Goal: Information Seeking & Learning: Find contact information

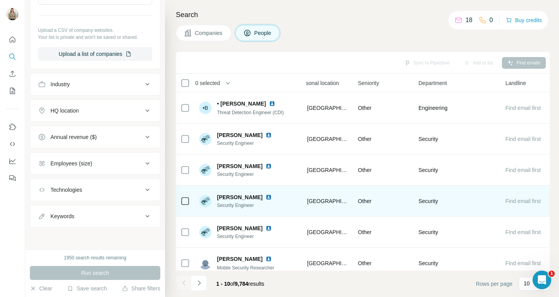
scroll to position [0, 298]
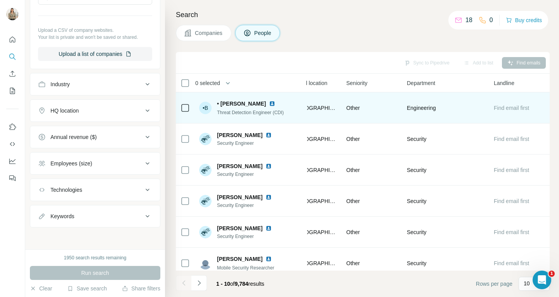
click at [269, 105] on img at bounding box center [272, 104] width 6 height 6
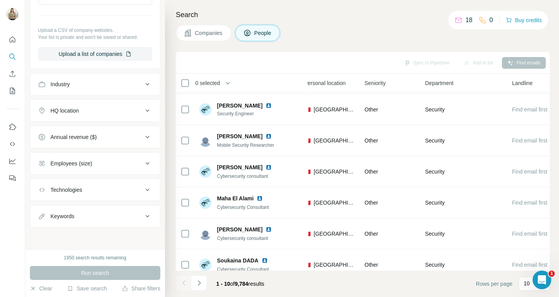
scroll to position [135, 275]
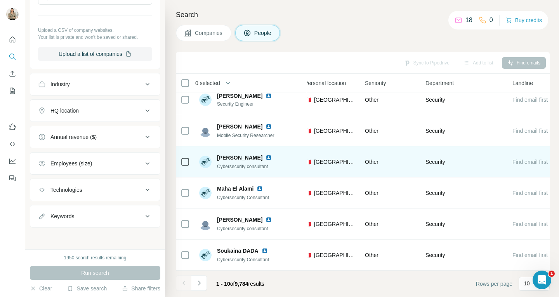
click at [232, 159] on div "[PERSON_NAME] Cybersecurity consultant" at bounding box center [249, 162] width 64 height 16
click at [265, 154] on img at bounding box center [268, 157] width 6 height 6
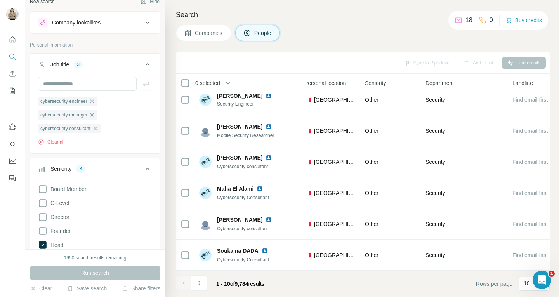
scroll to position [0, 0]
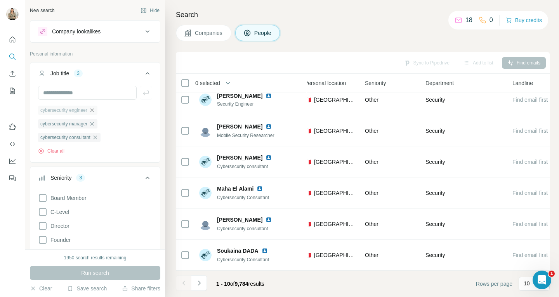
click at [95, 110] on icon "button" at bounding box center [92, 110] width 6 height 6
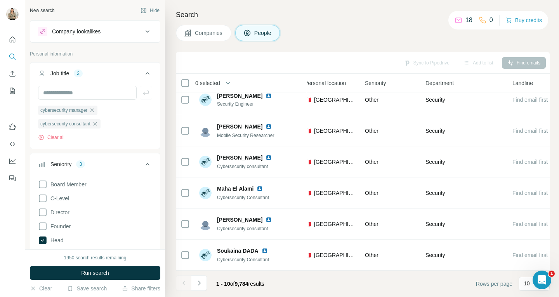
click at [95, 110] on icon "button" at bounding box center [92, 110] width 6 height 6
click at [95, 110] on div "cybersecurity consultant" at bounding box center [69, 110] width 62 height 9
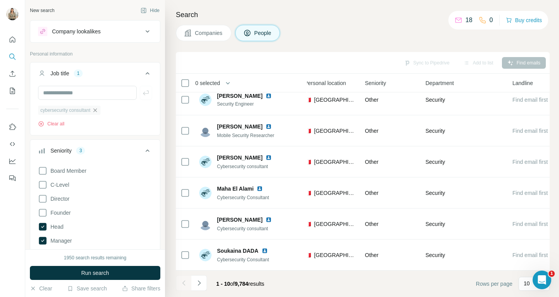
click at [97, 110] on icon "button" at bounding box center [94, 109] width 3 height 3
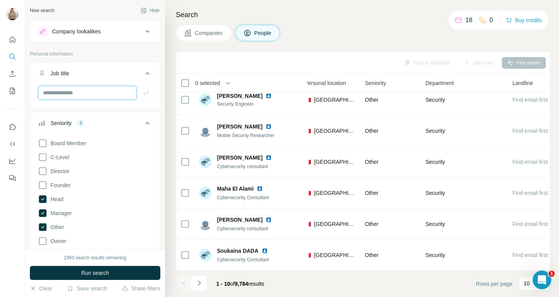
click at [96, 93] on input "text" at bounding box center [87, 93] width 99 height 14
type input "**********"
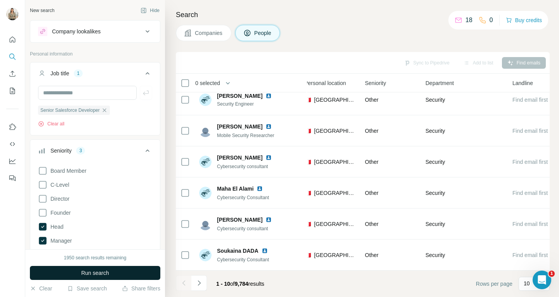
click at [94, 275] on span "Run search" at bounding box center [95, 273] width 28 height 8
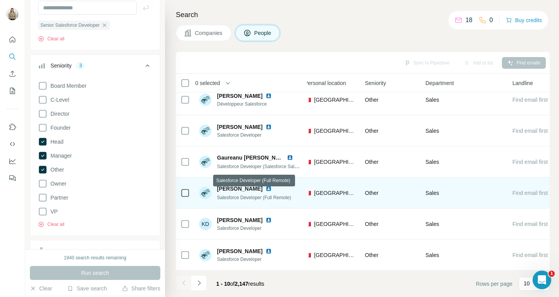
scroll to position [136, 275]
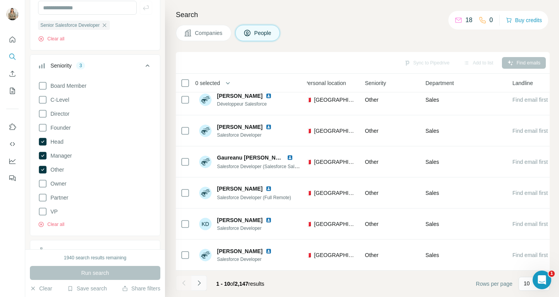
click at [199, 282] on icon "Navigate to next page" at bounding box center [199, 282] width 3 height 5
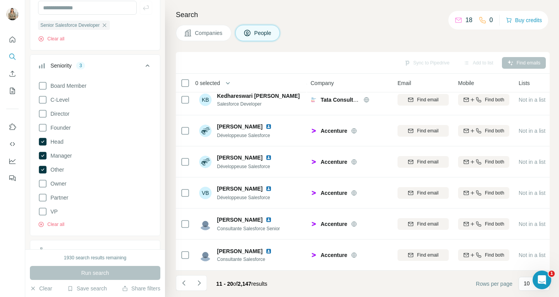
scroll to position [136, 0]
click at [202, 284] on icon "Navigate to next page" at bounding box center [199, 283] width 8 height 8
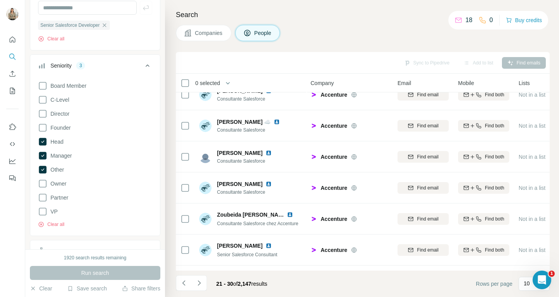
scroll to position [0, 0]
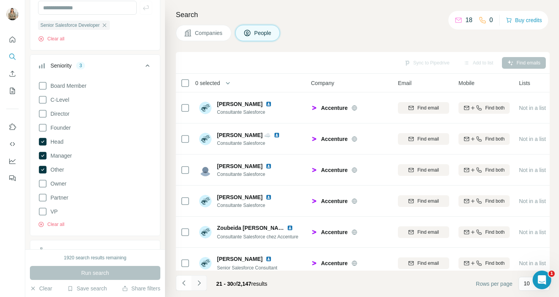
click at [205, 284] on button "Navigate to next page" at bounding box center [199, 283] width 16 height 16
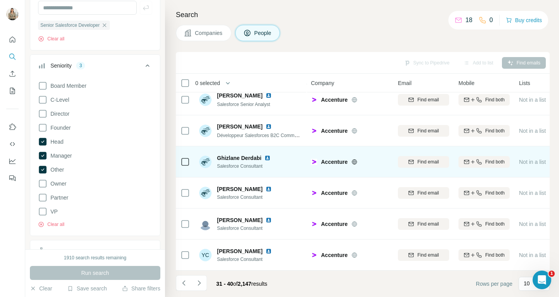
scroll to position [136, 0]
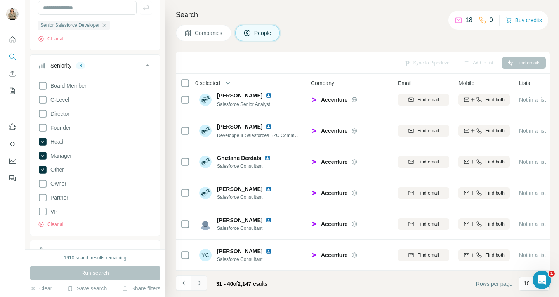
click at [201, 284] on icon "Navigate to next page" at bounding box center [199, 283] width 8 height 8
click at [199, 288] on button "Navigate to next page" at bounding box center [199, 283] width 16 height 16
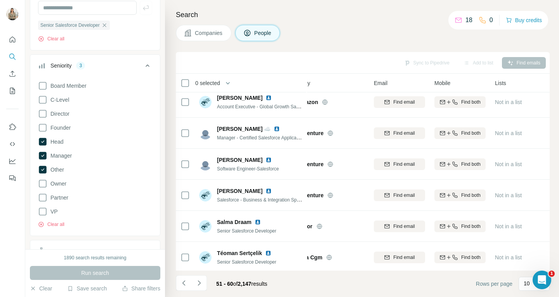
scroll to position [136, 24]
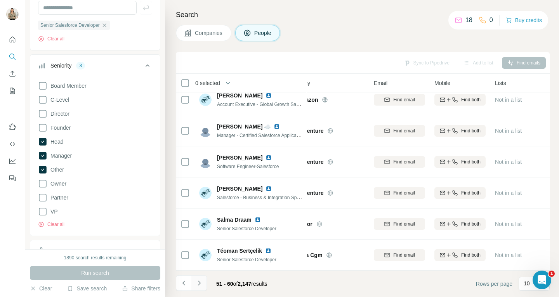
click at [203, 286] on button "Navigate to next page" at bounding box center [199, 283] width 16 height 16
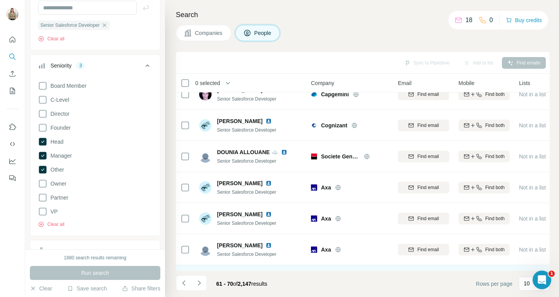
scroll to position [0, 0]
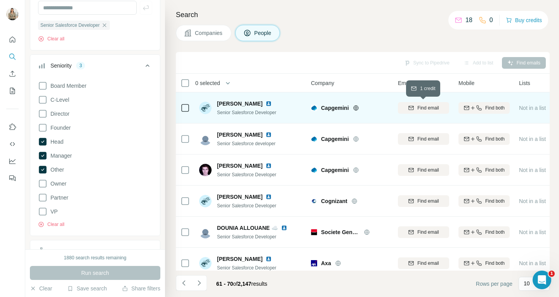
click at [426, 110] on span "Find email" at bounding box center [427, 107] width 21 height 7
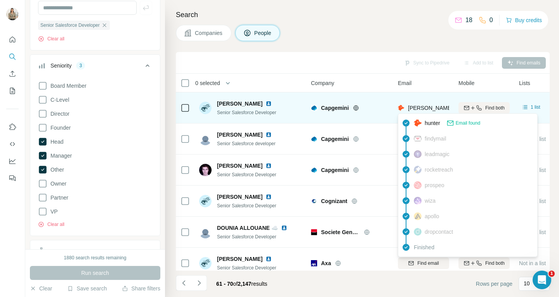
click at [439, 109] on span "[PERSON_NAME][EMAIL_ADDRESS][PERSON_NAME][DOMAIN_NAME]" at bounding box center [499, 108] width 182 height 6
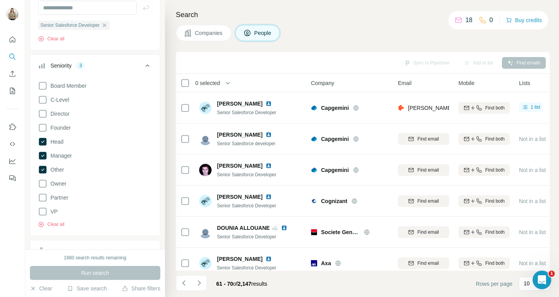
click at [422, 82] on div "Email" at bounding box center [423, 82] width 51 height 9
